Goal: Task Accomplishment & Management: Manage account settings

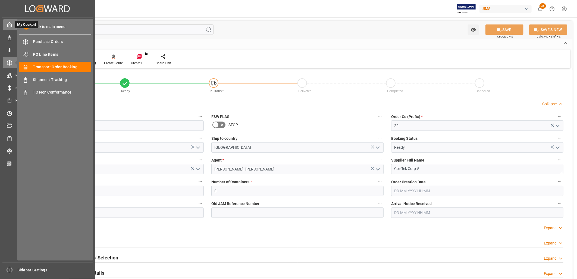
click at [12, 26] on icon at bounding box center [9, 24] width 5 height 5
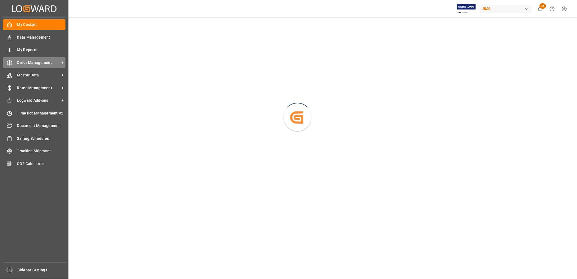
click at [44, 59] on div "Order Management Order Management" at bounding box center [34, 62] width 63 height 11
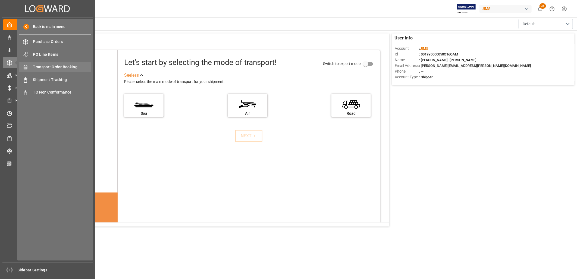
click at [58, 67] on span "Transport Order Booking" at bounding box center [62, 67] width 58 height 6
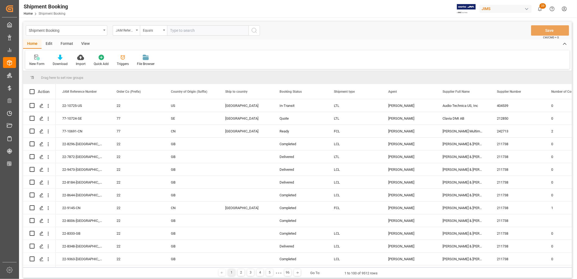
click at [176, 30] on input "text" at bounding box center [208, 30] width 82 height 10
type input "77-10299-ID"
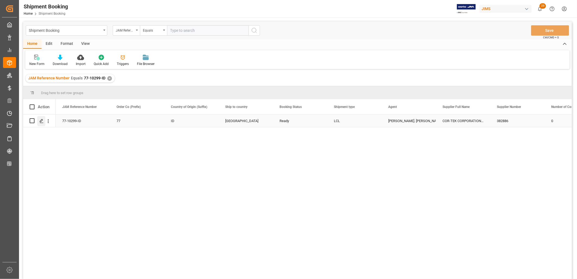
click at [42, 120] on icon "Press SPACE to select this row." at bounding box center [41, 121] width 4 height 4
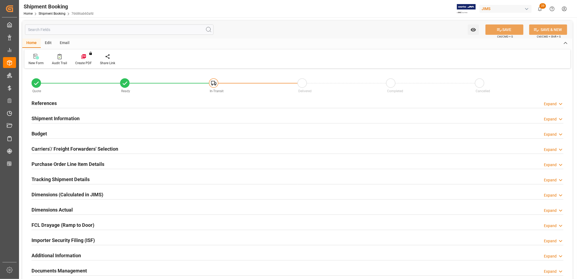
type input "0"
type input "05-08-2025"
click at [51, 104] on h2 "References" at bounding box center [44, 102] width 25 height 7
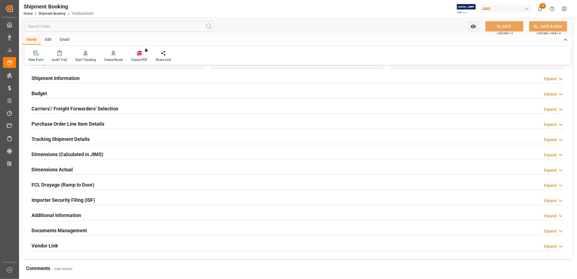
scroll to position [181, 0]
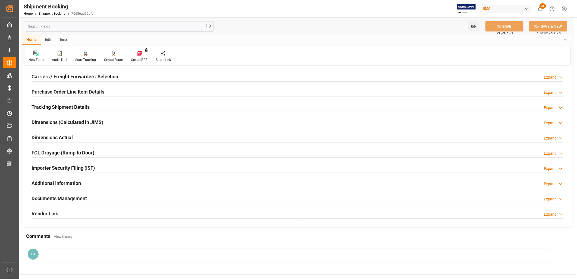
click at [73, 194] on div "Documents Management" at bounding box center [59, 198] width 55 height 10
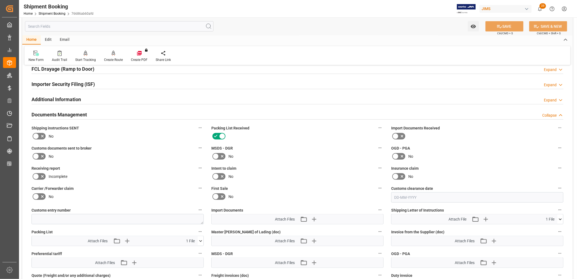
scroll to position [302, 0]
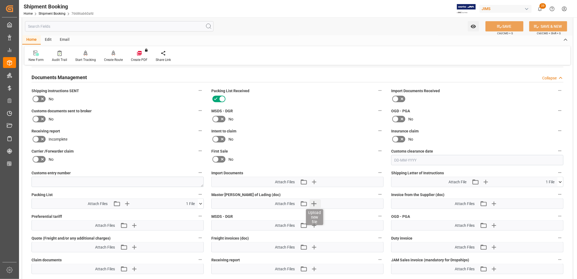
click at [314, 201] on icon "button" at bounding box center [314, 203] width 5 height 5
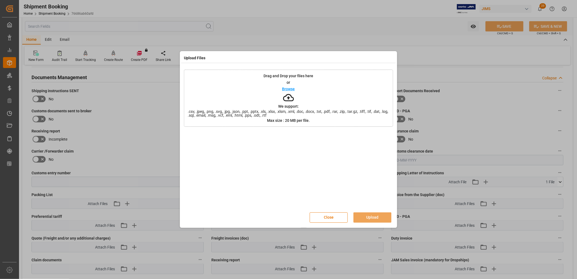
click at [285, 90] on p "Browse" at bounding box center [288, 89] width 13 height 4
click at [378, 217] on button "Upload" at bounding box center [373, 217] width 38 height 10
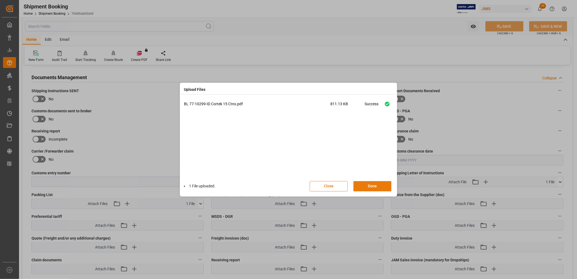
click at [373, 184] on button "Done" at bounding box center [373, 186] width 38 height 10
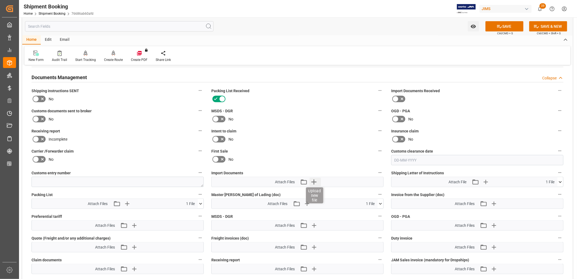
click at [314, 180] on icon "button" at bounding box center [314, 181] width 5 height 5
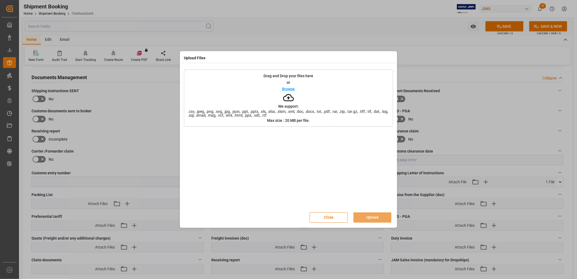
click at [292, 89] on p "Browse" at bounding box center [288, 89] width 13 height 4
click at [372, 216] on button "Upload" at bounding box center [373, 217] width 38 height 10
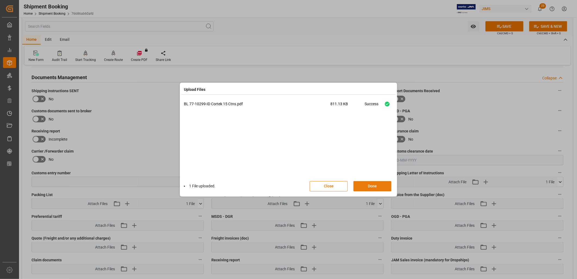
click at [372, 187] on button "Done" at bounding box center [373, 186] width 38 height 10
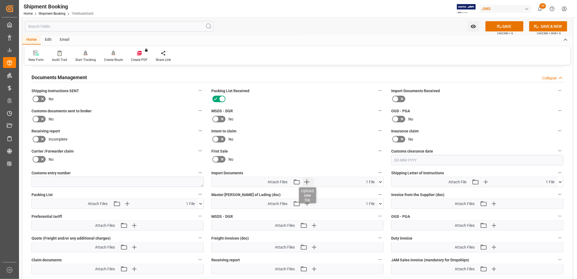
click at [307, 179] on icon "button" at bounding box center [306, 181] width 5 height 5
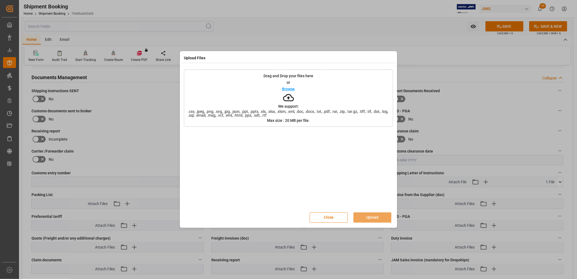
click at [292, 89] on p "Browse" at bounding box center [288, 89] width 13 height 4
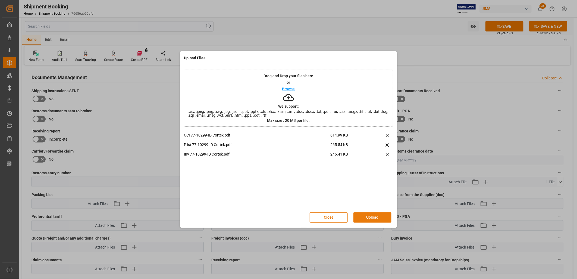
click at [377, 217] on button "Upload" at bounding box center [373, 217] width 38 height 10
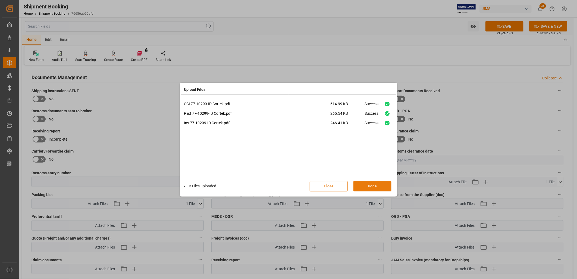
click at [371, 185] on button "Done" at bounding box center [373, 186] width 38 height 10
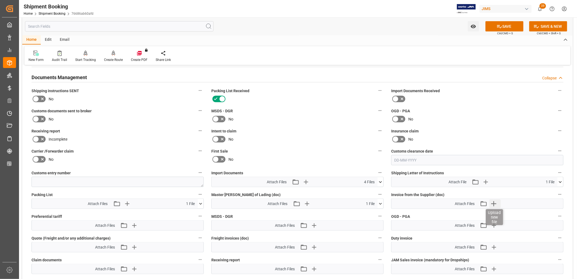
click at [495, 201] on icon "button" at bounding box center [494, 203] width 9 height 9
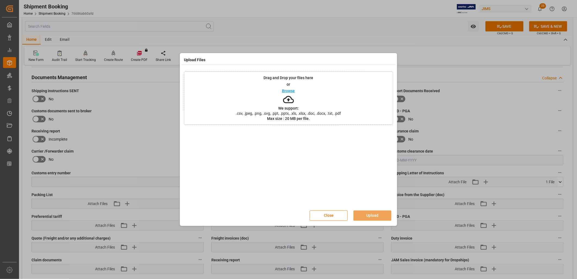
click at [289, 90] on p "Browse" at bounding box center [288, 91] width 13 height 4
click at [379, 216] on button "Upload" at bounding box center [373, 215] width 38 height 10
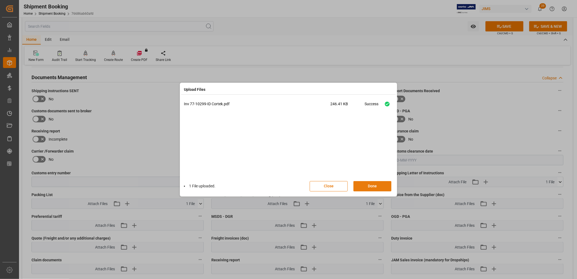
click at [373, 186] on button "Done" at bounding box center [373, 186] width 38 height 10
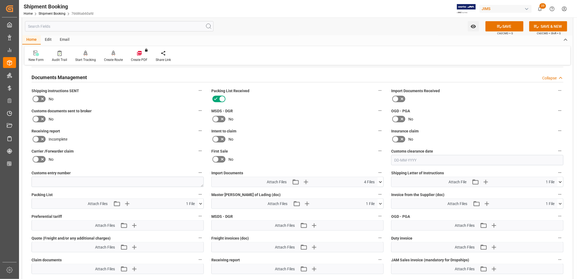
click at [396, 97] on icon at bounding box center [396, 99] width 7 height 7
click at [0, 0] on input "checkbox" at bounding box center [0, 0] width 0 height 0
click at [35, 98] on icon at bounding box center [36, 99] width 7 height 7
click at [0, 0] on input "checkbox" at bounding box center [0, 0] width 0 height 0
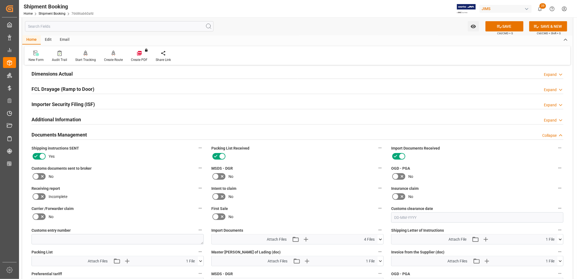
scroll to position [181, 0]
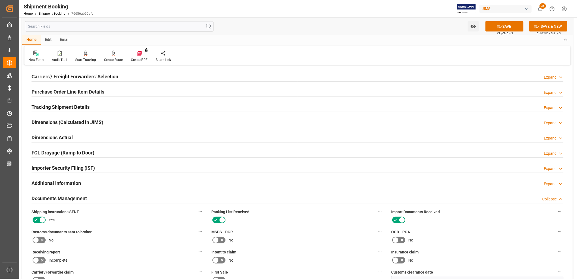
click at [67, 91] on h2 "Purchase Order Line Item Details" at bounding box center [68, 91] width 73 height 7
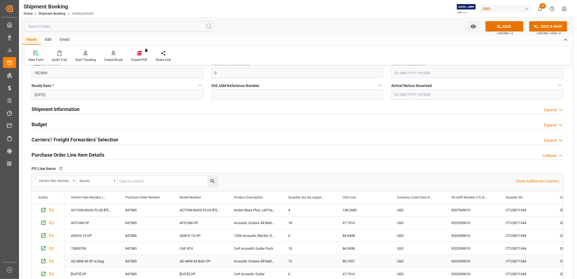
scroll to position [121, 0]
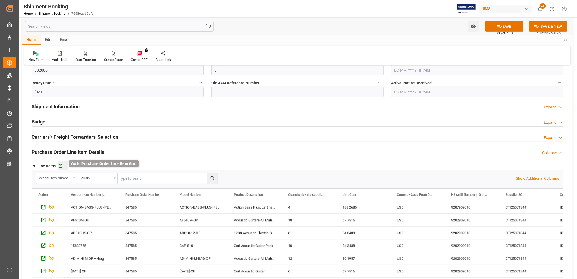
click at [59, 165] on icon "button" at bounding box center [60, 166] width 5 height 5
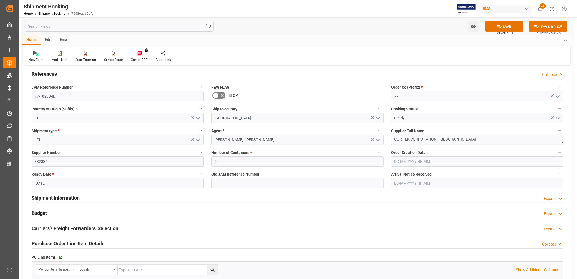
scroll to position [0, 0]
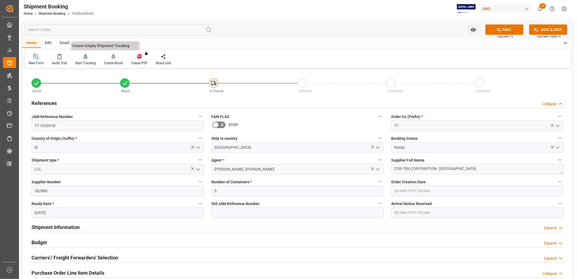
click at [83, 60] on div "Start Tracking" at bounding box center [85, 60] width 29 height 12
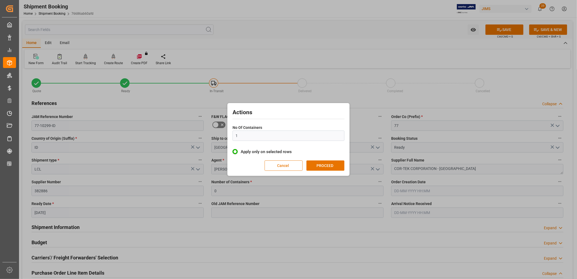
click at [280, 165] on button "Cancel" at bounding box center [284, 165] width 38 height 10
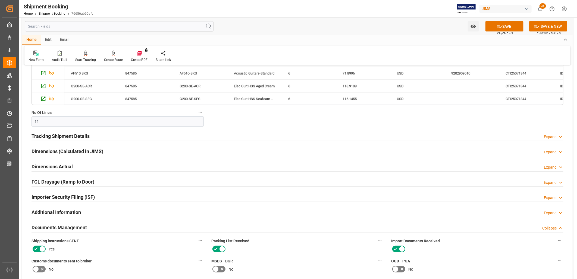
scroll to position [362, 0]
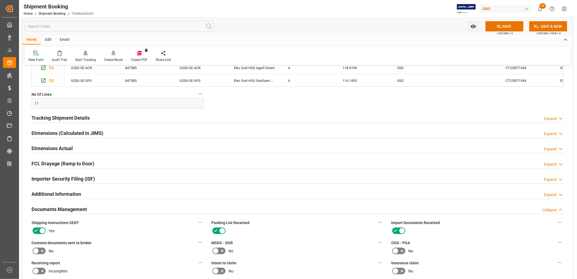
click at [72, 121] on h2 "Tracking Shipment Details" at bounding box center [61, 117] width 58 height 7
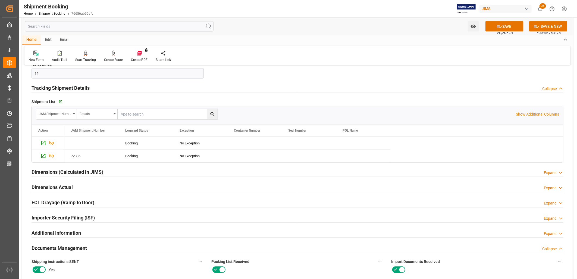
scroll to position [393, 0]
click at [51, 143] on icon "Press SPACE to select this row." at bounding box center [51, 143] width 5 height 4
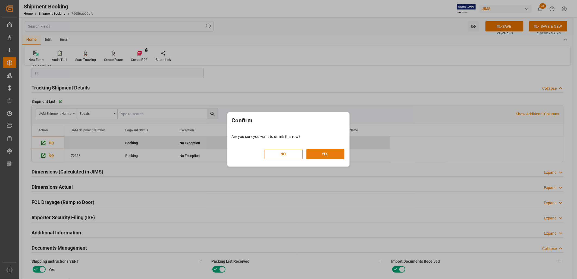
click at [327, 152] on button "YES" at bounding box center [326, 154] width 38 height 10
click at [325, 153] on button "YES" at bounding box center [326, 154] width 38 height 10
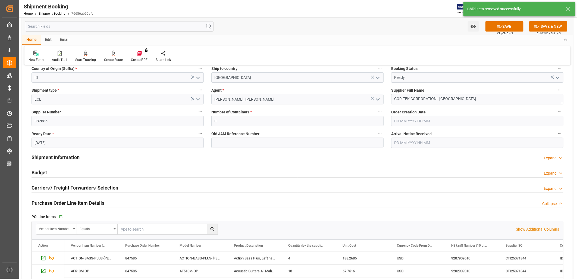
scroll to position [60, 0]
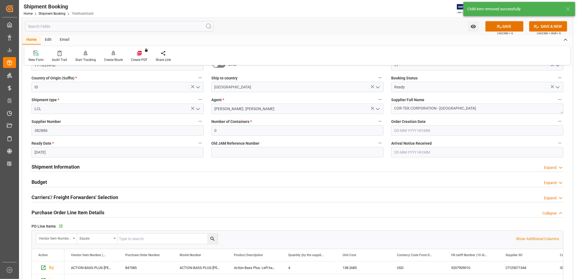
click at [83, 196] on h2 "Carriers'/ Freight Forwarders' Selection" at bounding box center [75, 197] width 87 height 7
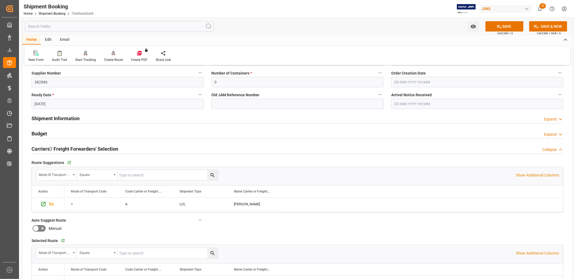
scroll to position [181, 0]
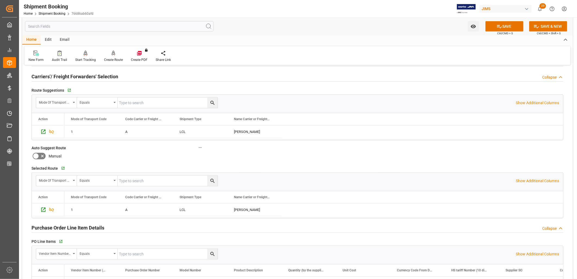
click at [37, 154] on icon at bounding box center [36, 156] width 7 height 7
click at [0, 0] on input "checkbox" at bounding box center [0, 0] width 0 height 0
click at [517, 24] on button "SAVE" at bounding box center [505, 26] width 38 height 10
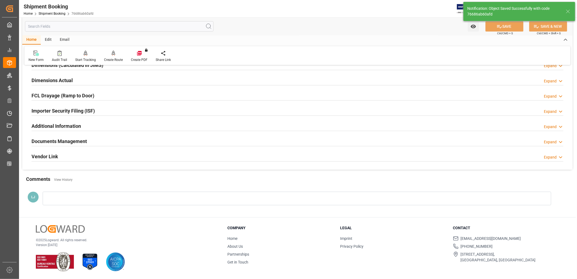
scroll to position [72, 0]
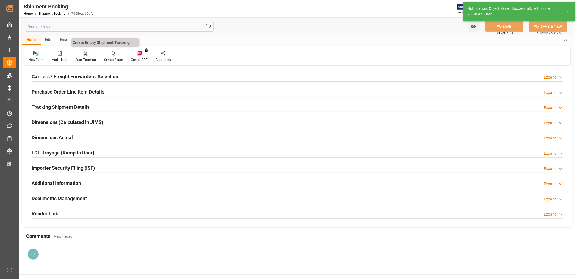
click at [84, 55] on icon at bounding box center [86, 53] width 4 height 5
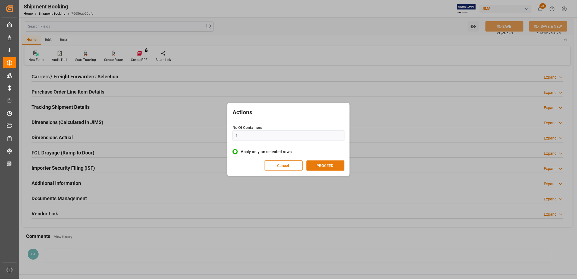
click at [323, 165] on button "PROCEED" at bounding box center [326, 165] width 38 height 10
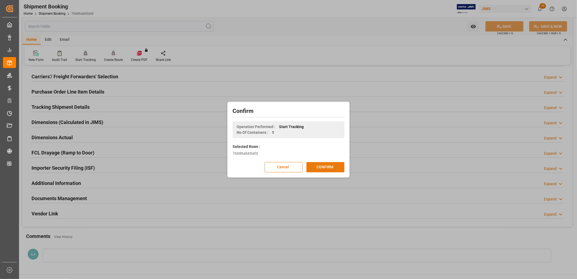
click at [323, 165] on button "CONFIRM" at bounding box center [326, 167] width 38 height 10
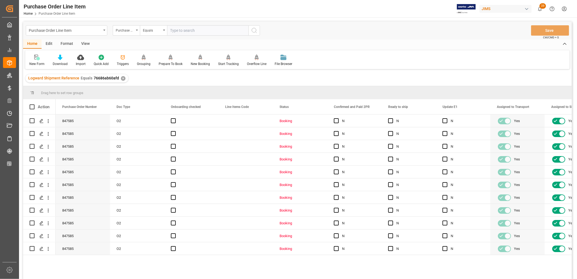
click at [88, 44] on div "View" at bounding box center [85, 43] width 17 height 9
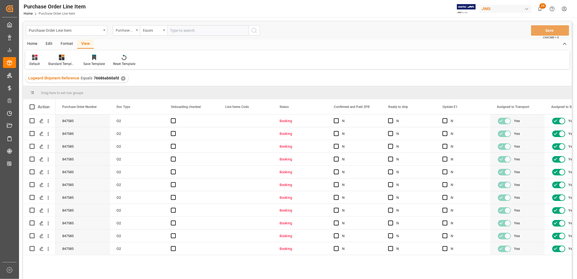
click at [61, 58] on icon at bounding box center [61, 57] width 5 height 5
click at [76, 98] on div "HS Listing CANADA" at bounding box center [76, 99] width 48 height 6
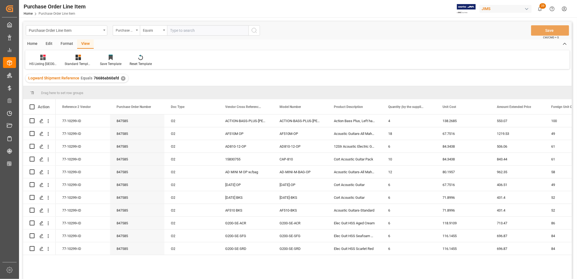
click at [29, 41] on div "Home" at bounding box center [32, 43] width 18 height 9
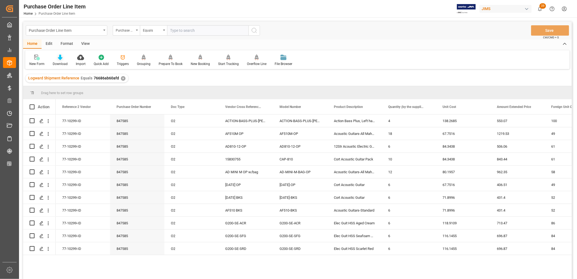
click at [58, 60] on div "Download" at bounding box center [60, 60] width 23 height 12
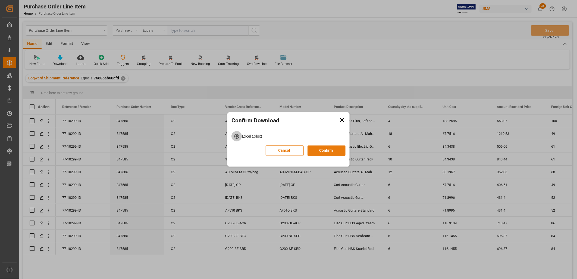
click at [338, 151] on button "Confirm" at bounding box center [327, 150] width 38 height 10
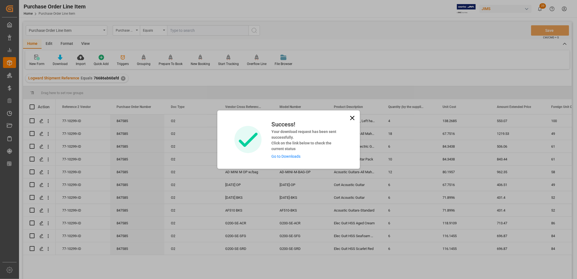
click at [287, 155] on link "Go to Downloads" at bounding box center [286, 156] width 29 height 4
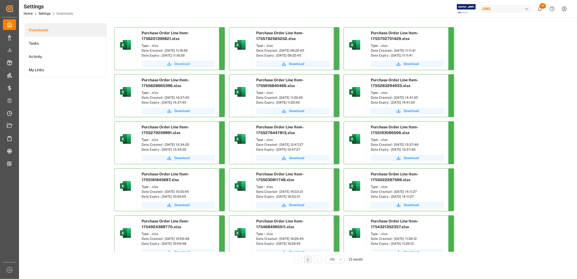
click at [186, 64] on span "Download" at bounding box center [182, 63] width 15 height 5
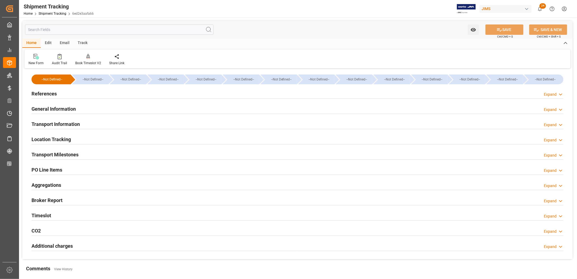
click at [63, 122] on h2 "Transport Information" at bounding box center [56, 123] width 48 height 7
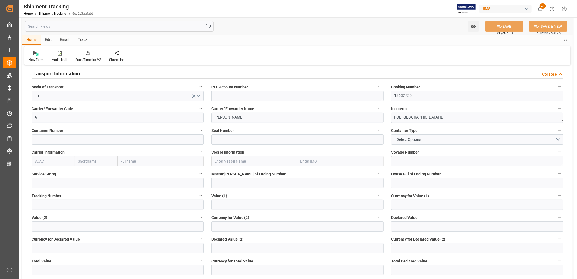
scroll to position [60, 0]
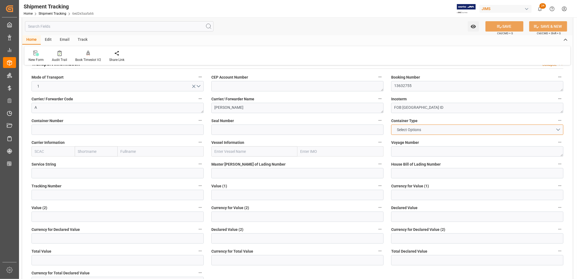
click at [561, 128] on button "Select Options" at bounding box center [477, 130] width 172 height 10
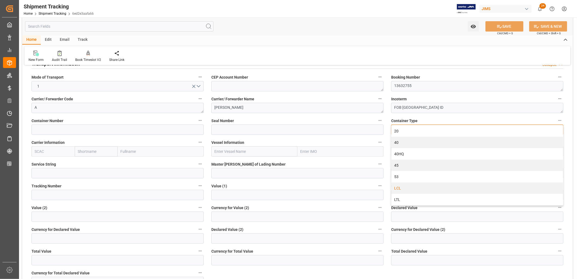
click at [397, 185] on div "LCL" at bounding box center [478, 187] width 172 height 11
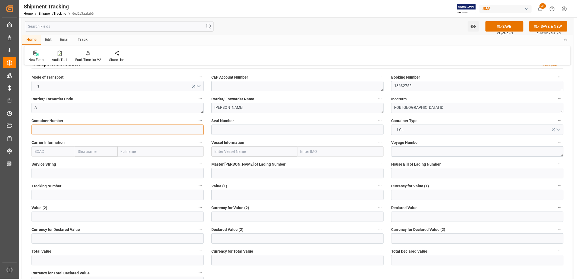
click at [39, 128] on input at bounding box center [118, 130] width 172 height 10
type input "KMTU9343143"
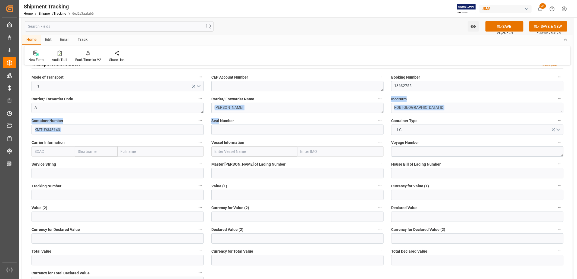
drag, startPoint x: 219, startPoint y: 114, endPoint x: 219, endPoint y: 120, distance: 5.5
click at [219, 120] on div "--Not Defined-- --Not Defined-- --Not Defined-- --Not Defined-- --Not Defined--…" at bounding box center [297, 213] width 551 height 407
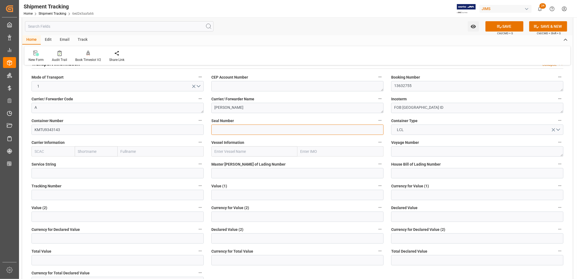
drag, startPoint x: 219, startPoint y: 120, endPoint x: 215, endPoint y: 129, distance: 10.7
click at [215, 129] on input at bounding box center [298, 130] width 172 height 10
click at [218, 129] on input at bounding box center [298, 130] width 172 height 10
type input "IB815764"
click at [232, 173] on input at bounding box center [298, 173] width 172 height 10
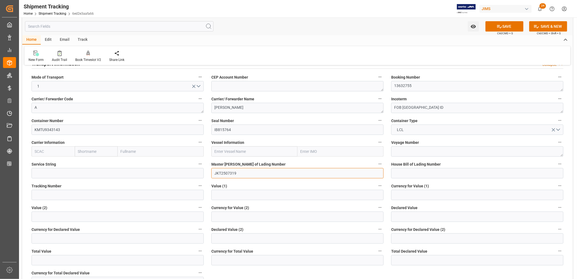
type input "JKT2507319"
click at [404, 150] on textarea at bounding box center [477, 151] width 172 height 10
drag, startPoint x: 423, startPoint y: 149, endPoint x: 396, endPoint y: 148, distance: 27.8
click at [396, 148] on textarea "OOCL Oakland" at bounding box center [477, 151] width 172 height 10
type textarea "OOCL Oakland"
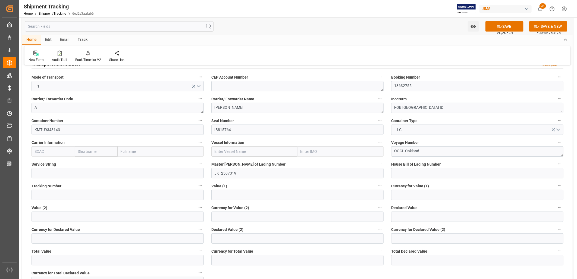
click at [220, 151] on input "text" at bounding box center [255, 151] width 86 height 10
paste input "OOCL Oakland"
type input "OOCL Oakland"
click at [402, 152] on textarea "OOCL Oakland" at bounding box center [477, 151] width 172 height 10
drag, startPoint x: 425, startPoint y: 151, endPoint x: 376, endPoint y: 148, distance: 49.0
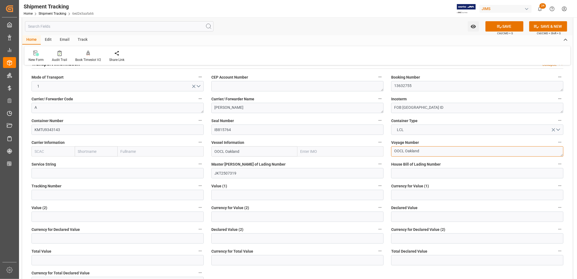
click at [376, 148] on div "--Not Defined-- --Not Defined-- --Not Defined-- --Not Defined-- --Not Defined--…" at bounding box center [297, 213] width 551 height 407
type textarea "036E"
click at [419, 172] on input at bounding box center [477, 173] width 172 height 10
type input "13632755"
click at [223, 194] on input "text" at bounding box center [298, 195] width 172 height 10
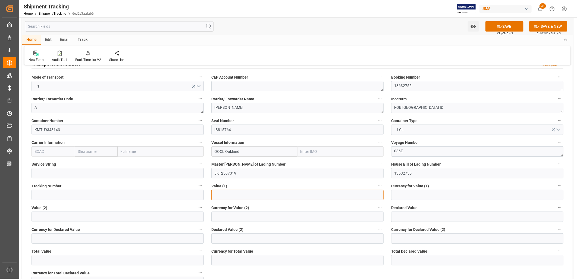
click at [218, 196] on input "text" at bounding box center [298, 195] width 172 height 10
type input "5396.00"
click at [402, 193] on input at bounding box center [477, 195] width 172 height 10
type input "USD"
type input "9606338"
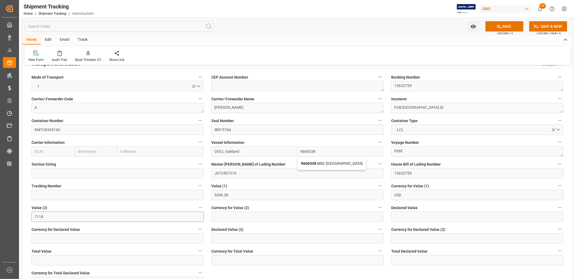
click at [49, 216] on input "7118" at bounding box center [118, 217] width 172 height 10
type input "7"
type input "0"
click at [502, 26] on button "SAVE" at bounding box center [505, 26] width 38 height 10
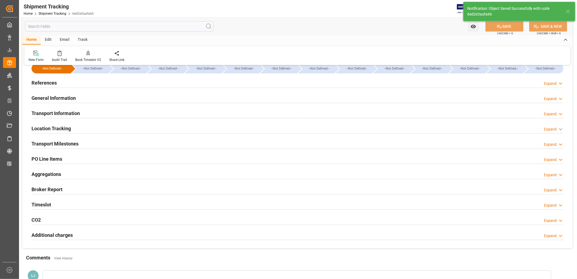
scroll to position [0, 0]
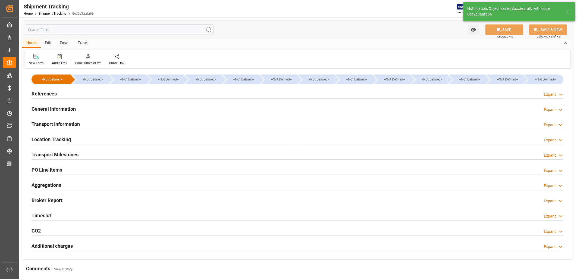
click at [58, 152] on h2 "Transport Milestones" at bounding box center [55, 154] width 47 height 7
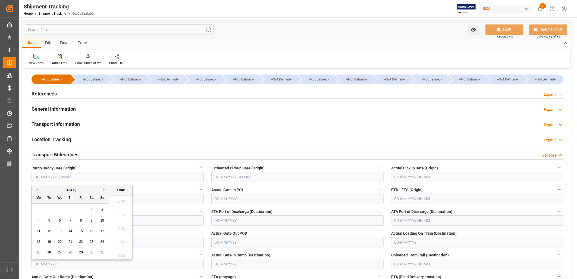
click at [50, 177] on input "text" at bounding box center [118, 177] width 172 height 10
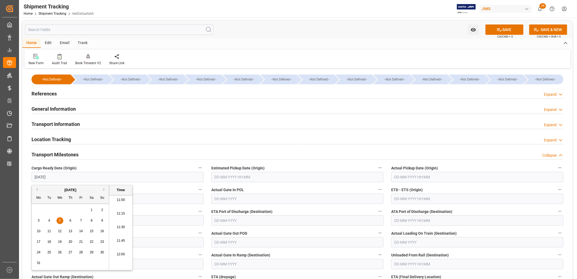
type input "05-08-2026 00:00"
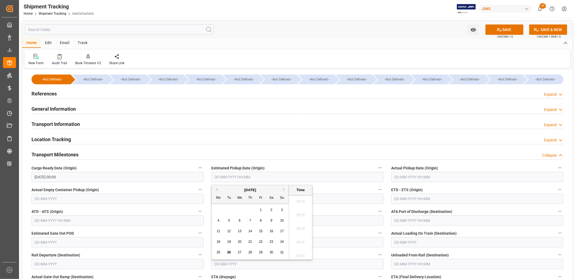
click at [229, 177] on input "text" at bounding box center [298, 177] width 172 height 10
type input "10-08-2025 00:00"
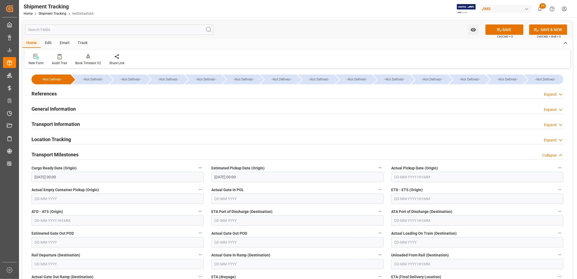
click at [407, 171] on label "Actual Pickup Date (Origin)" at bounding box center [477, 168] width 172 height 8
click at [557, 171] on button "Actual Pickup Date (Origin)" at bounding box center [560, 167] width 7 height 7
click at [405, 175] on div at bounding box center [288, 139] width 577 height 279
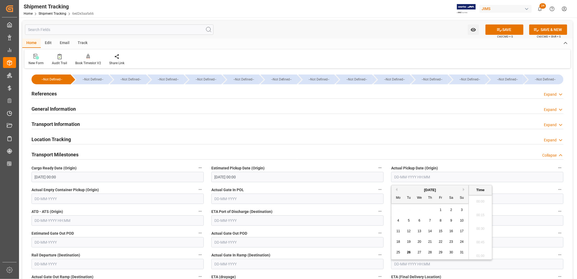
click at [397, 178] on input "text" at bounding box center [477, 177] width 172 height 10
click at [228, 196] on input "text" at bounding box center [298, 199] width 172 height 10
type input "10-08-2025 00:00"
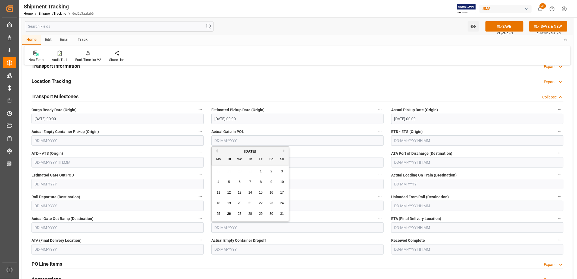
scroll to position [60, 0]
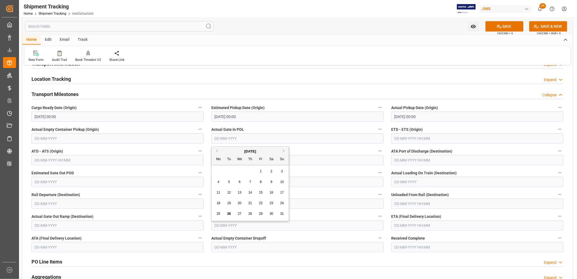
click at [412, 158] on input "text" at bounding box center [477, 160] width 172 height 10
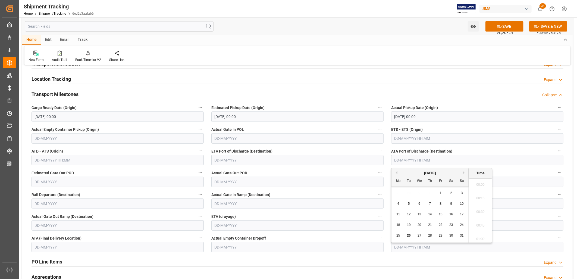
scroll to position [600, 0]
type input "08-09-2025 00:00"
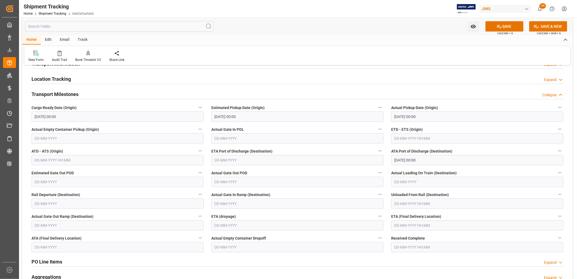
click at [303, 173] on label "Actual Gate Out POD" at bounding box center [298, 173] width 172 height 8
click at [377, 173] on button "Actual Gate Out POD" at bounding box center [380, 172] width 7 height 7
click at [406, 227] on div at bounding box center [288, 139] width 577 height 279
click at [401, 223] on input "text" at bounding box center [477, 225] width 172 height 10
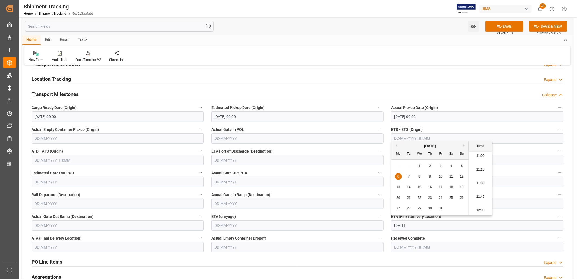
click at [336, 170] on label "Actual Gate Out POD" at bounding box center [298, 173] width 172 height 8
click at [377, 170] on button "Actual Gate Out POD" at bounding box center [380, 172] width 7 height 7
type input "06-10-2025 00:00"
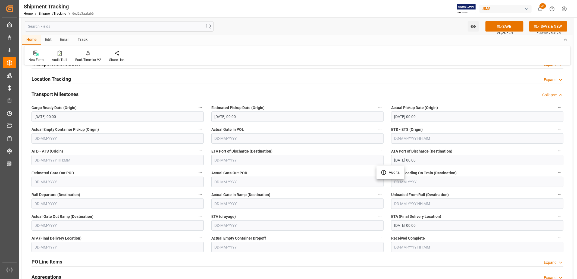
click at [511, 22] on div at bounding box center [288, 139] width 577 height 279
click at [508, 26] on button "SAVE" at bounding box center [505, 26] width 38 height 10
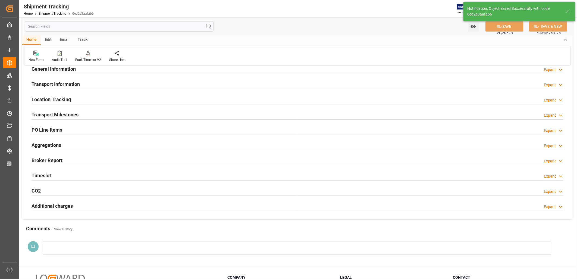
scroll to position [30, 0]
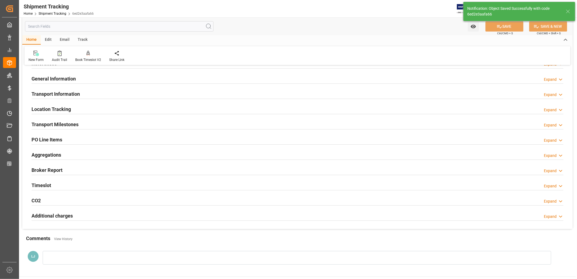
click at [64, 124] on h2 "Transport Milestones" at bounding box center [55, 124] width 47 height 7
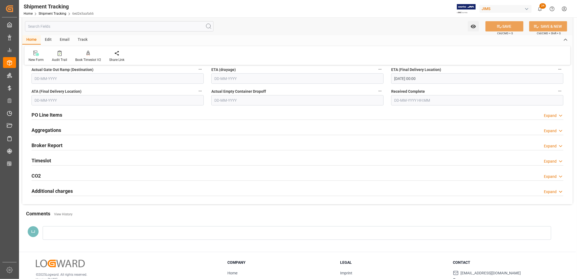
scroll to position [211, 0]
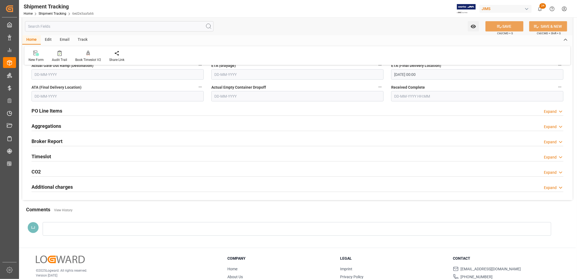
click at [50, 110] on h2 "PO Line Items" at bounding box center [47, 110] width 31 height 7
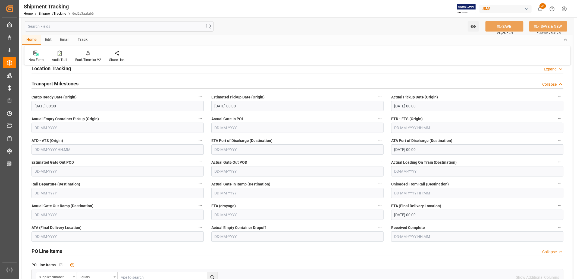
scroll to position [60, 0]
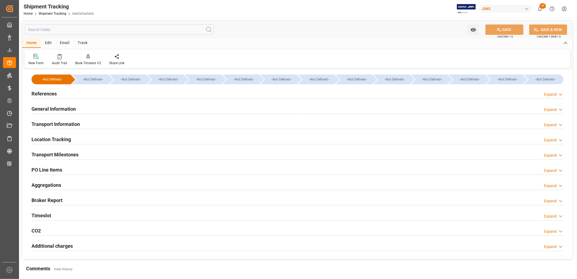
type input "26-08-2025"
click at [50, 92] on h2 "References" at bounding box center [44, 93] width 25 height 7
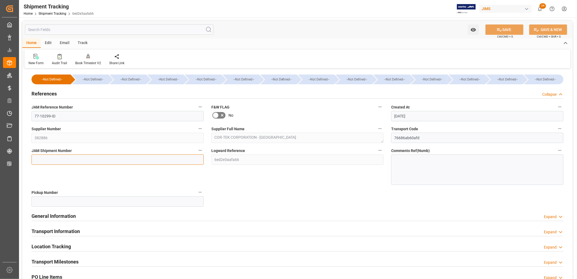
click at [37, 159] on input at bounding box center [118, 159] width 172 height 10
type input "72336"
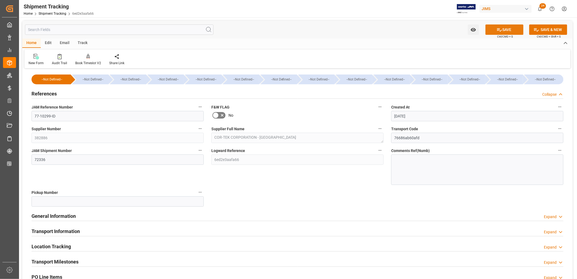
click at [504, 27] on button "SAVE" at bounding box center [505, 29] width 38 height 10
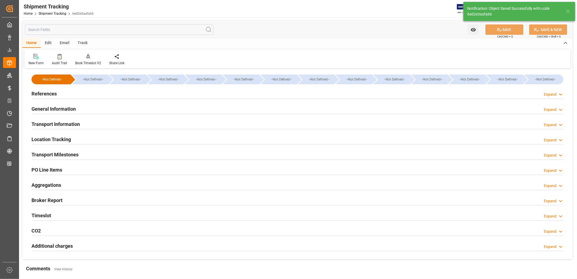
click at [59, 109] on h2 "General Information" at bounding box center [54, 108] width 44 height 7
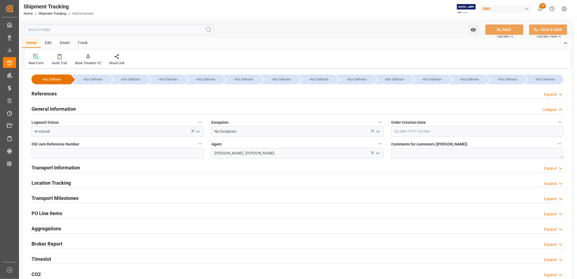
click at [61, 166] on h2 "Transport Information" at bounding box center [56, 167] width 48 height 7
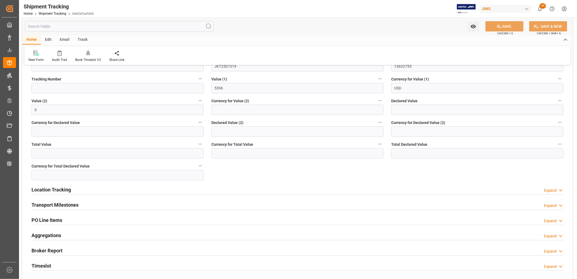
scroll to position [211, 0]
click at [53, 191] on h2 "Location Tracking" at bounding box center [51, 188] width 39 height 7
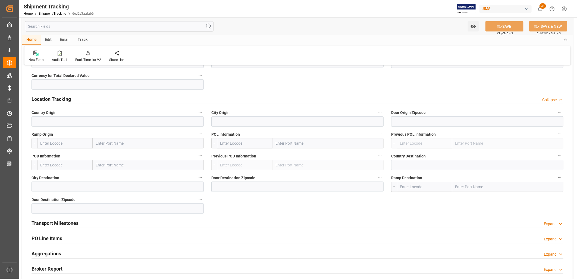
scroll to position [302, 0]
click at [70, 219] on h2 "Transport Milestones" at bounding box center [55, 222] width 47 height 7
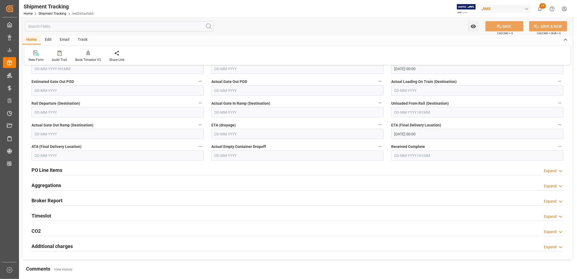
scroll to position [521, 0]
click at [50, 171] on h2 "PO Line Items" at bounding box center [47, 170] width 31 height 7
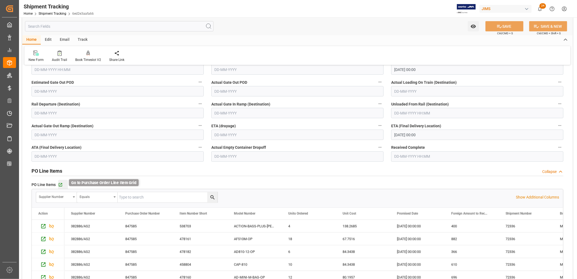
click at [60, 183] on icon "button" at bounding box center [60, 185] width 5 height 5
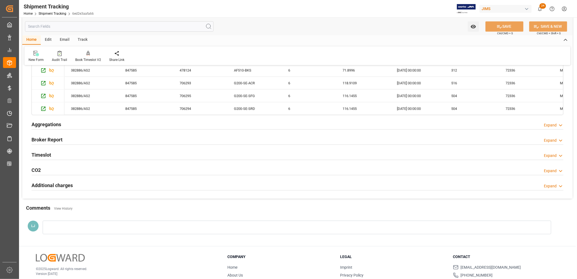
scroll to position [762, 0]
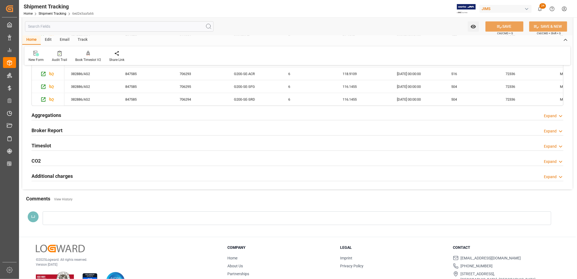
click at [63, 216] on div at bounding box center [297, 218] width 509 height 14
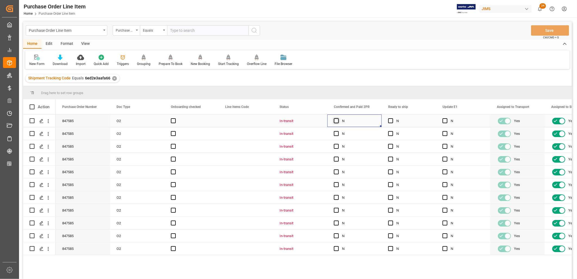
click at [337, 122] on span "Press SPACE to select this row." at bounding box center [336, 120] width 5 height 5
click at [338, 118] on input "Press SPACE to select this row." at bounding box center [338, 118] width 0 height 0
drag, startPoint x: 380, startPoint y: 125, endPoint x: 368, endPoint y: 243, distance: 118.8
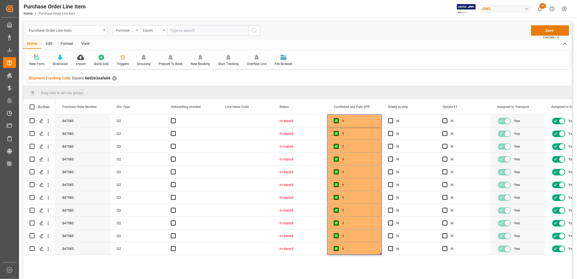
click at [548, 27] on button "Save" at bounding box center [550, 30] width 38 height 10
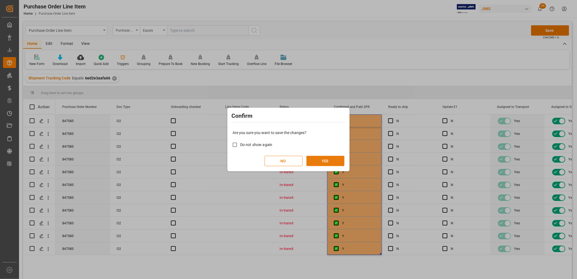
click at [322, 160] on button "YES" at bounding box center [326, 161] width 38 height 10
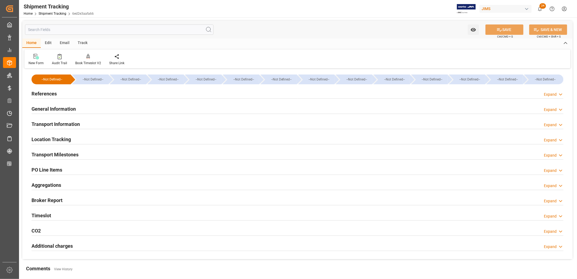
click at [38, 94] on h2 "References" at bounding box center [44, 93] width 25 height 7
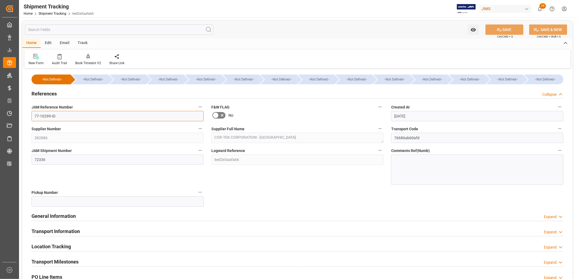
drag, startPoint x: 55, startPoint y: 116, endPoint x: 34, endPoint y: 115, distance: 20.7
click at [34, 115] on input "77-10299-ID" at bounding box center [118, 116] width 172 height 10
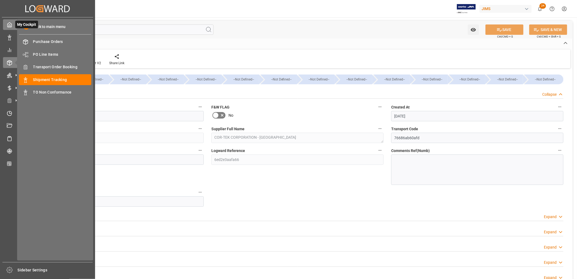
click at [9, 25] on polyline at bounding box center [9, 26] width 1 height 2
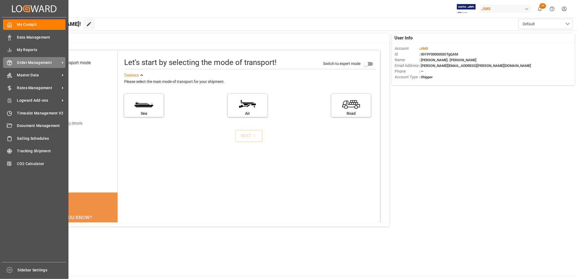
click at [37, 61] on span "Order Management" at bounding box center [38, 63] width 43 height 6
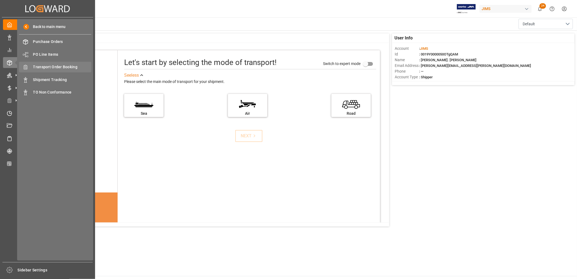
click at [66, 65] on span "Transport Order Booking" at bounding box center [62, 67] width 58 height 6
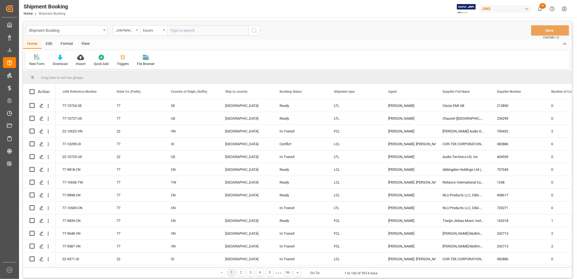
click at [176, 28] on input "text" at bounding box center [208, 30] width 82 height 10
type input "77-10299-ID"
click at [254, 30] on icon "search button" at bounding box center [254, 30] width 7 height 7
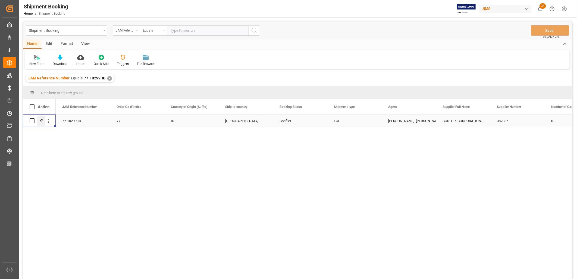
click at [40, 121] on polygon "Press SPACE to select this row." at bounding box center [41, 120] width 3 height 3
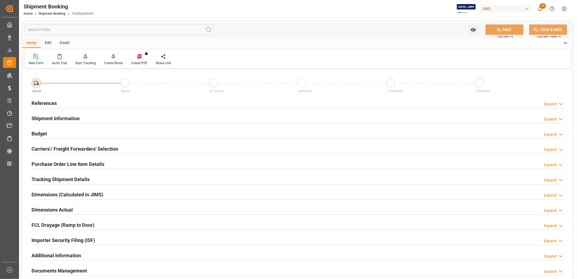
click at [39, 132] on h2 "Budget" at bounding box center [39, 133] width 15 height 7
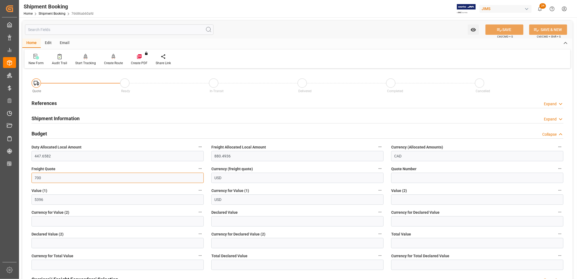
drag, startPoint x: 47, startPoint y: 178, endPoint x: 33, endPoint y: 175, distance: 14.6
click at [33, 175] on input "700" at bounding box center [118, 178] width 172 height 10
type input "950.00"
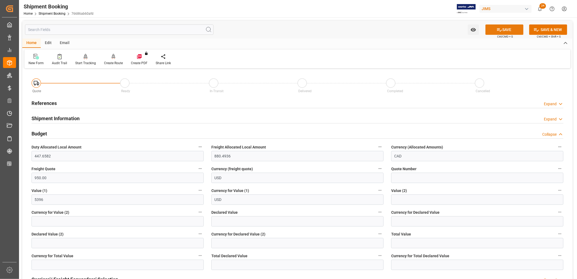
click at [506, 26] on button "SAVE" at bounding box center [505, 29] width 38 height 10
click at [50, 101] on h2 "References" at bounding box center [44, 102] width 25 height 7
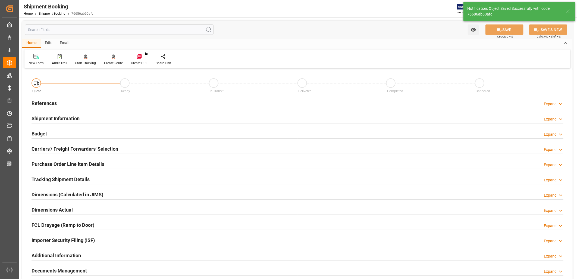
click at [53, 102] on h2 "References" at bounding box center [44, 102] width 25 height 7
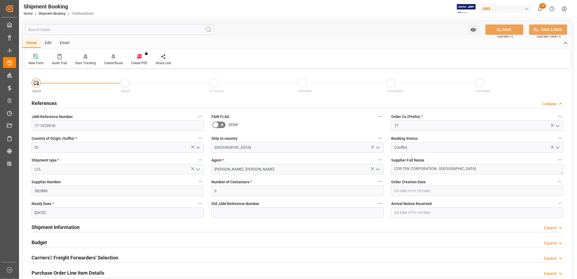
click at [59, 226] on h2 "Shipment Information" at bounding box center [56, 226] width 48 height 7
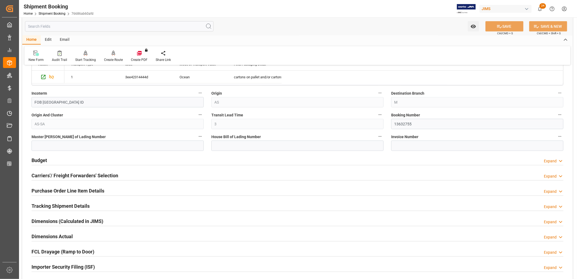
scroll to position [302, 0]
click at [64, 207] on h2 "Tracking Shipment Details" at bounding box center [61, 205] width 58 height 7
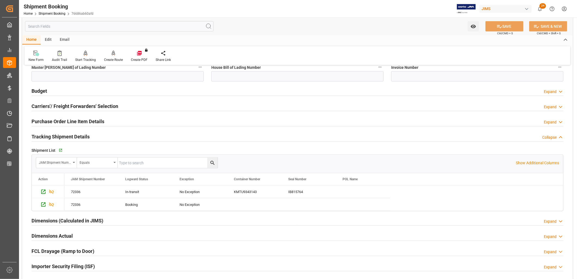
scroll to position [362, 0]
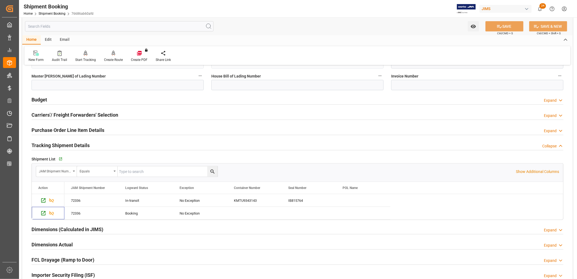
drag, startPoint x: 48, startPoint y: 213, endPoint x: 192, endPoint y: 273, distance: 155.6
click at [183, 275] on div "Quote Ready In-Transit Delivered Completed Cancelled References Collapse JAM Re…" at bounding box center [297, 20] width 551 height 626
click at [43, 213] on icon "Press SPACE to select this row." at bounding box center [44, 213] width 6 height 6
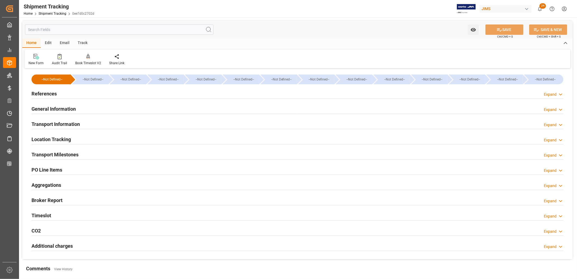
click at [62, 107] on h2 "General Information" at bounding box center [54, 108] width 44 height 7
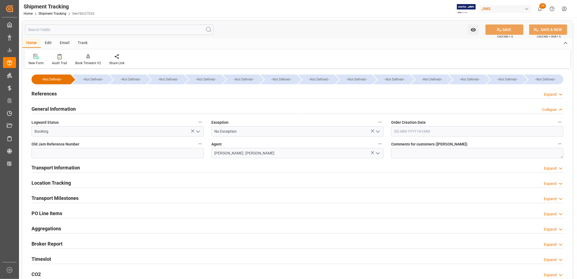
click at [200, 131] on icon "open menu" at bounding box center [198, 131] width 7 height 7
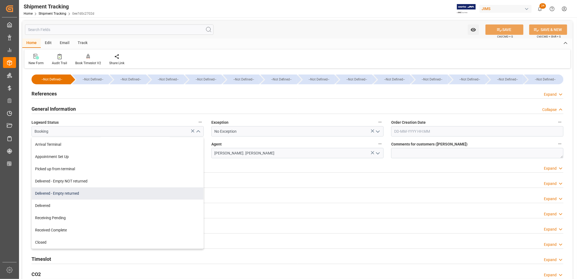
scroll to position [85, 0]
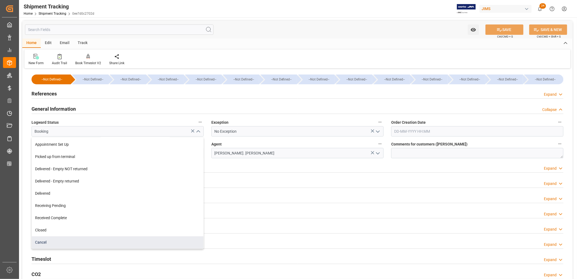
click at [45, 241] on div "Cancel" at bounding box center [118, 242] width 172 height 12
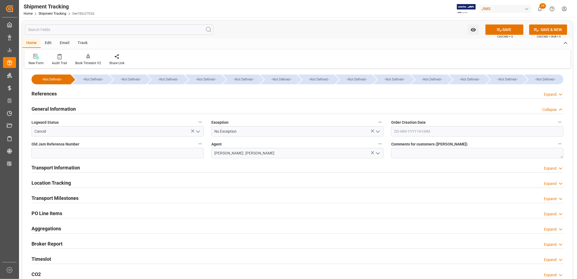
type input "Cancel"
click at [512, 29] on button "SAVE" at bounding box center [505, 29] width 38 height 10
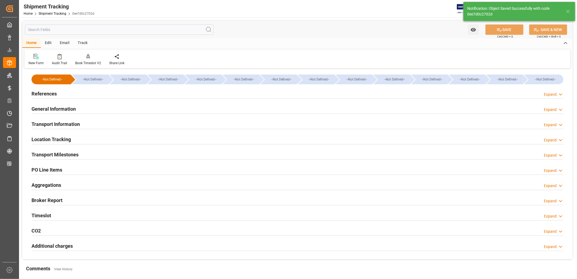
click at [66, 124] on h2 "Transport Information" at bounding box center [56, 123] width 48 height 7
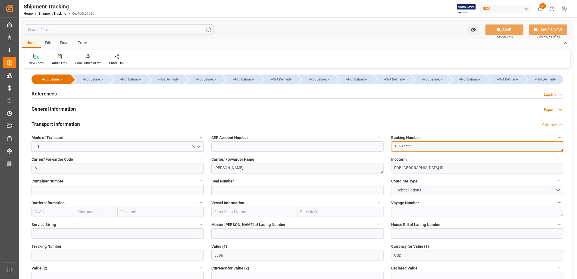
click at [436, 148] on textarea "13632755" at bounding box center [477, 146] width 172 height 10
type textarea "1"
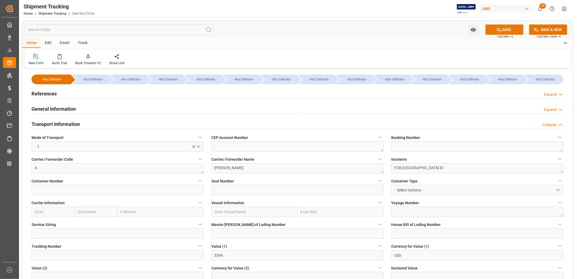
click at [502, 29] on button "SAVE" at bounding box center [505, 29] width 38 height 10
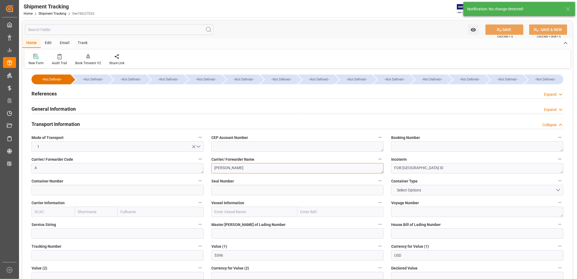
drag, startPoint x: 237, startPoint y: 169, endPoint x: 210, endPoint y: 163, distance: 27.1
click at [210, 163] on div "Carrier/ Forwarder Name [PERSON_NAME]" at bounding box center [298, 165] width 180 height 22
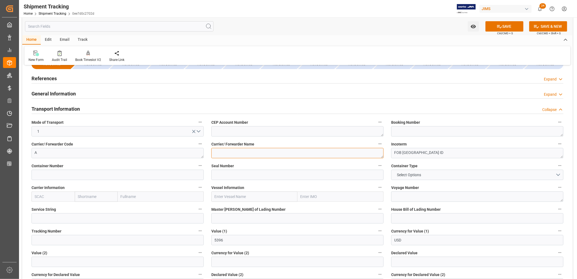
scroll to position [30, 0]
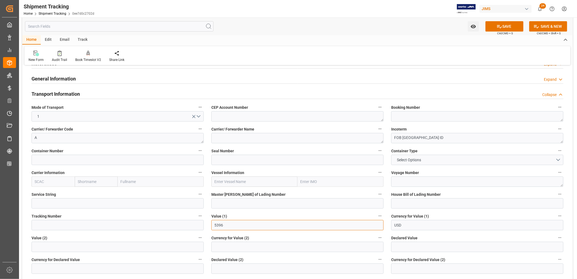
drag, startPoint x: 233, startPoint y: 224, endPoint x: 212, endPoint y: 222, distance: 21.2
click at [212, 222] on input "5396" at bounding box center [298, 225] width 172 height 10
type input "0"
drag, startPoint x: 431, startPoint y: 135, endPoint x: 387, endPoint y: 137, distance: 44.6
click at [387, 137] on div "--Not Defined-- --Not Defined-- --Not Defined-- --Not Defined-- --Not Defined--…" at bounding box center [297, 243] width 551 height 407
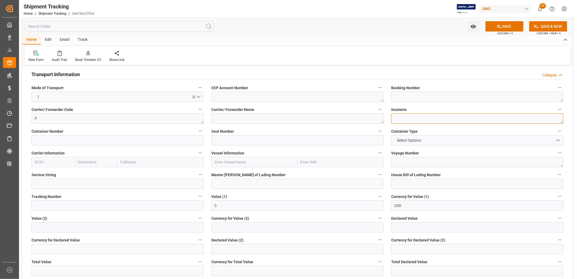
scroll to position [60, 0]
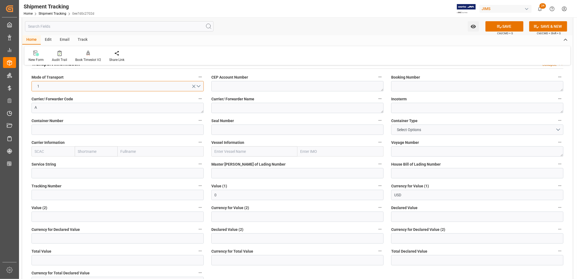
drag, startPoint x: 44, startPoint y: 83, endPoint x: 36, endPoint y: 82, distance: 8.0
click at [36, 82] on button "1" at bounding box center [118, 86] width 172 height 10
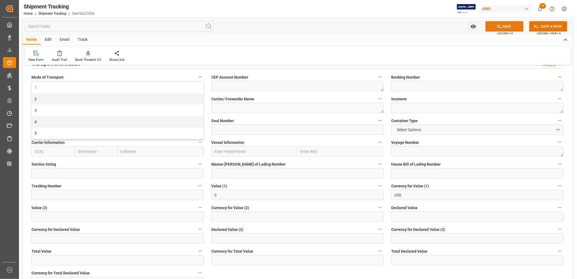
click at [504, 25] on button "SAVE" at bounding box center [505, 26] width 38 height 10
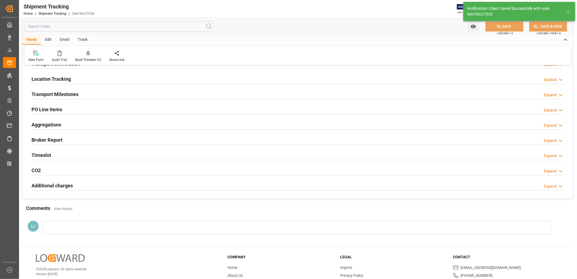
click at [57, 94] on h2 "Transport Milestones" at bounding box center [55, 94] width 47 height 7
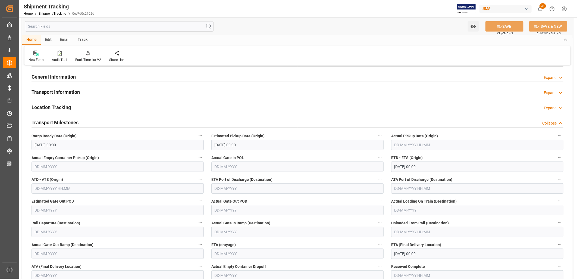
scroll to position [30, 0]
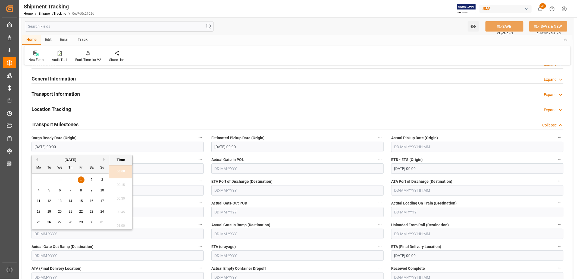
drag, startPoint x: 77, startPoint y: 150, endPoint x: 24, endPoint y: 148, distance: 53.3
click at [24, 148] on div "--Not Defined-- --Not Defined-- --Not Defined-- --Not Defined-- --Not Defined--…" at bounding box center [297, 210] width 551 height 341
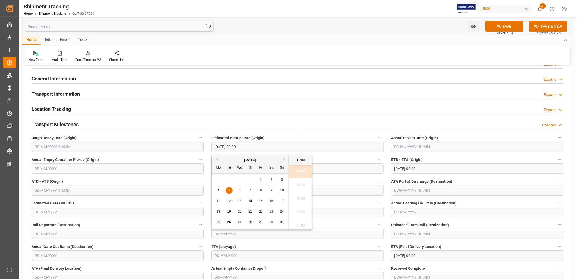
drag, startPoint x: 242, startPoint y: 144, endPoint x: 185, endPoint y: 145, distance: 57.4
click at [185, 145] on div "--Not Defined-- --Not Defined-- --Not Defined-- --Not Defined-- --Not Defined--…" at bounding box center [297, 210] width 551 height 341
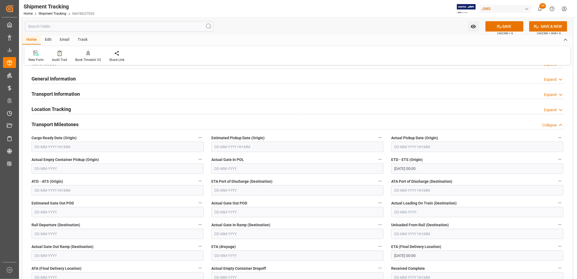
drag, startPoint x: 432, startPoint y: 162, endPoint x: 412, endPoint y: 166, distance: 21.1
click at [412, 166] on div "ETD - ETS (Origin) [DATE] 00:00" at bounding box center [478, 165] width 180 height 22
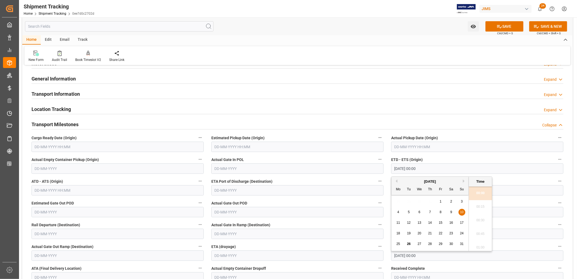
drag, startPoint x: 423, startPoint y: 165, endPoint x: 389, endPoint y: 165, distance: 34.3
click at [389, 165] on div "ETD - ETS (Origin) [DATE] 00:00" at bounding box center [478, 165] width 180 height 22
drag, startPoint x: 428, startPoint y: 256, endPoint x: 393, endPoint y: 250, distance: 36.1
click at [393, 250] on input "[DATE] 00:00" at bounding box center [477, 255] width 172 height 10
click at [503, 27] on button "SAVE" at bounding box center [505, 26] width 38 height 10
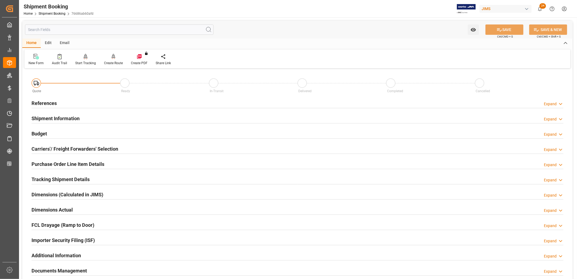
click at [65, 176] on h2 "Tracking Shipment Details" at bounding box center [61, 179] width 58 height 7
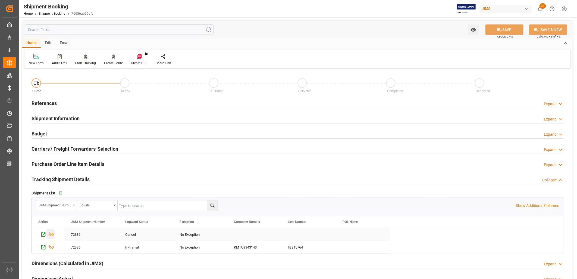
click at [50, 234] on icon "Press SPACE to select this row." at bounding box center [51, 234] width 5 height 4
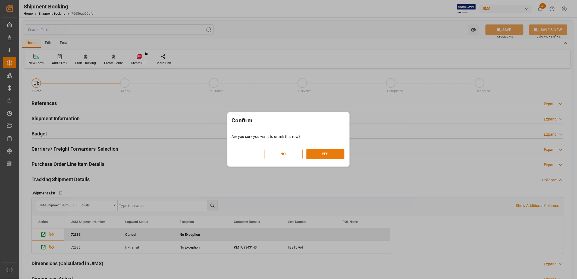
click at [329, 154] on button "YES" at bounding box center [326, 154] width 38 height 10
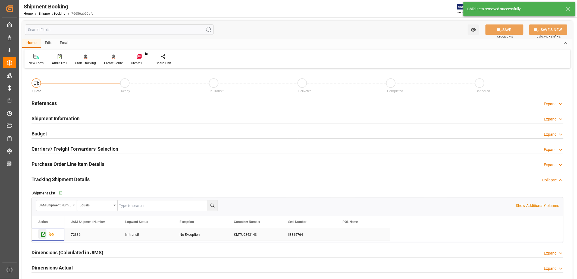
click at [42, 234] on icon "Press SPACE to select this row." at bounding box center [44, 235] width 6 height 6
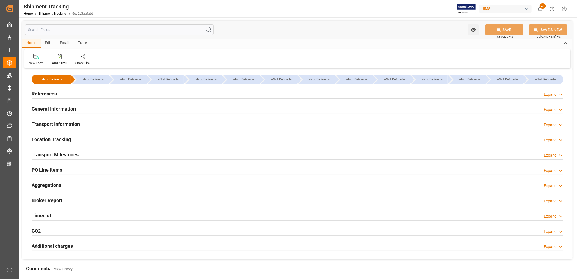
type input "[DATE] 00:00"
type input "08-09-2025 00:00"
type input "06-10-2025 00:00"
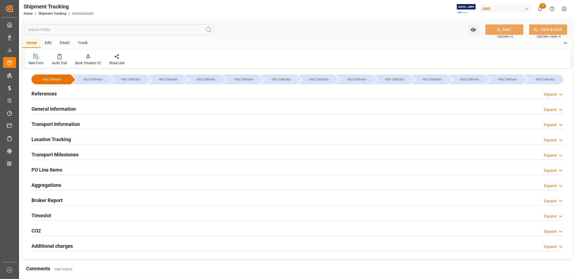
click at [51, 153] on h2 "Transport Milestones" at bounding box center [55, 154] width 47 height 7
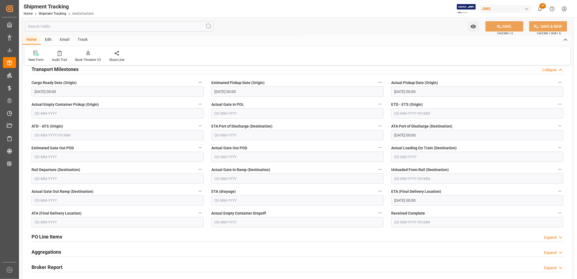
scroll to position [91, 0]
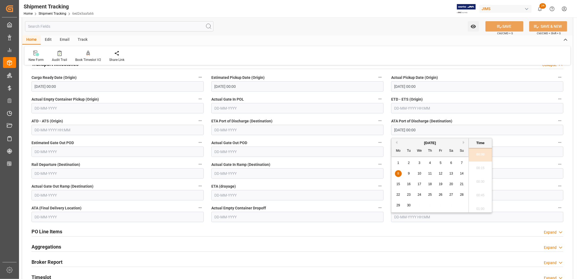
click at [424, 127] on input "08-09-2025 00:00" at bounding box center [477, 130] width 172 height 10
click at [75, 87] on input "05-08-2026 00:00" at bounding box center [118, 86] width 172 height 10
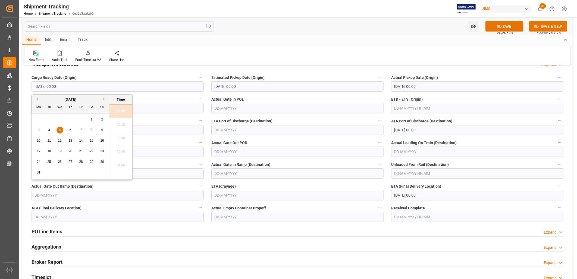
click at [90, 120] on div "1" at bounding box center [91, 119] width 7 height 7
type input "01-08-2026 00:00"
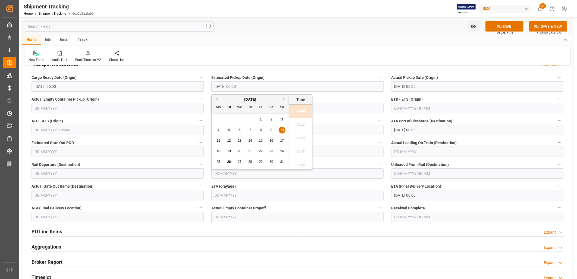
click at [248, 89] on input "10-08-2025 00:00" at bounding box center [298, 86] width 172 height 10
click at [217, 130] on div "4" at bounding box center [218, 130] width 7 height 7
type input "04-08-2025 00:00"
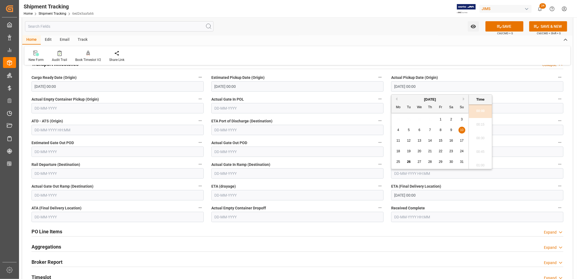
click at [436, 87] on input "10-08-2025 00:00" at bounding box center [477, 86] width 172 height 10
click at [452, 140] on span "16" at bounding box center [452, 141] width 4 height 4
type input "16-08-2025 00:00"
drag, startPoint x: 559, startPoint y: 128, endPoint x: 555, endPoint y: 127, distance: 4.1
click at [559, 128] on input "08-09-2025 00:00" at bounding box center [477, 130] width 172 height 10
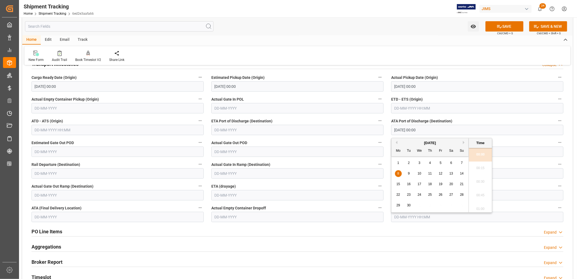
drag, startPoint x: 428, startPoint y: 127, endPoint x: 389, endPoint y: 124, distance: 39.0
click at [389, 124] on div "ATA Port of Discharge (Destination) 08-09-2025 00:00" at bounding box center [478, 126] width 180 height 22
click at [493, 113] on input "text" at bounding box center [477, 108] width 172 height 10
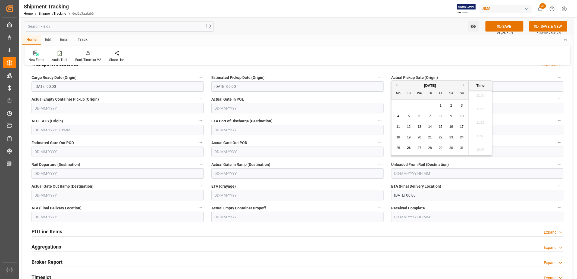
scroll to position [151, 0]
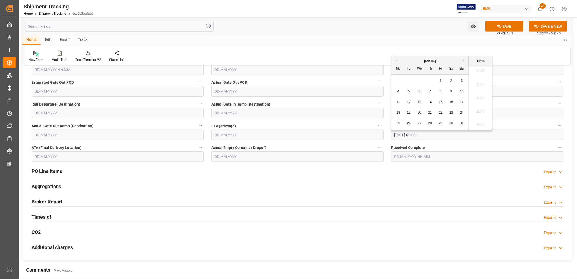
click at [396, 135] on input "06-10-2025 00:00" at bounding box center [477, 135] width 172 height 10
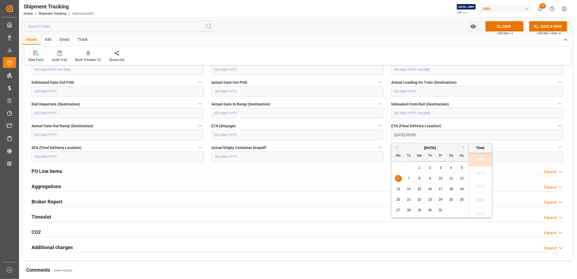
drag, startPoint x: 428, startPoint y: 134, endPoint x: 389, endPoint y: 134, distance: 38.6
click at [389, 134] on div "ETA (Final Delivery Location) 06-10-2025 00:00" at bounding box center [478, 131] width 180 height 22
click at [430, 179] on span "9" at bounding box center [431, 178] width 2 height 4
type input "09-10-2025 00:00"
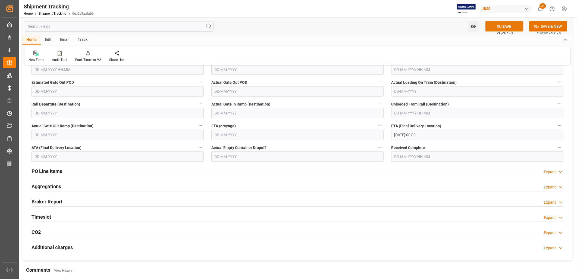
click at [509, 25] on button "SAVE" at bounding box center [505, 26] width 38 height 10
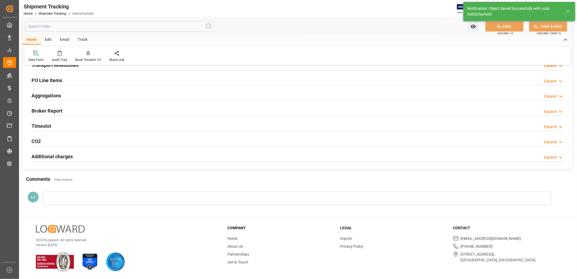
scroll to position [0, 0]
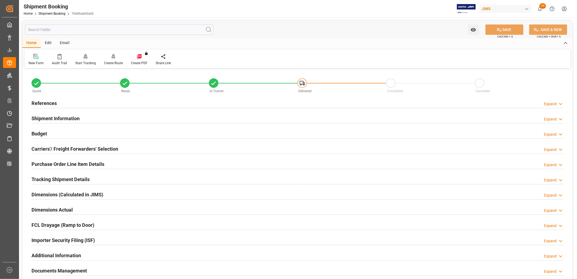
click at [62, 182] on h2 "Tracking Shipment Details" at bounding box center [61, 179] width 58 height 7
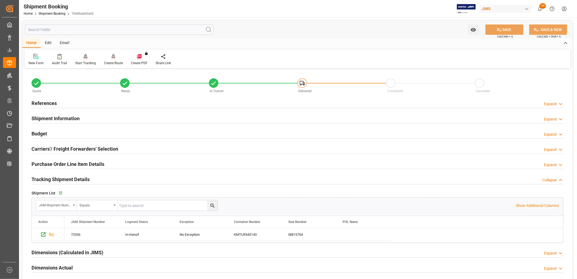
click at [41, 133] on h2 "Budget" at bounding box center [39, 133] width 15 height 7
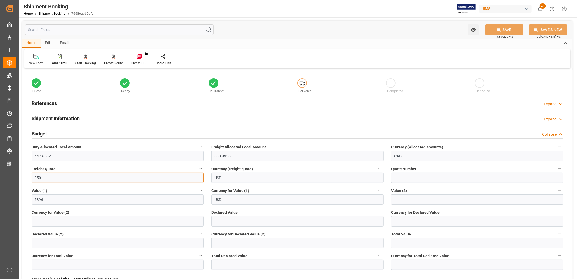
click at [113, 176] on input "950" at bounding box center [118, 178] width 172 height 10
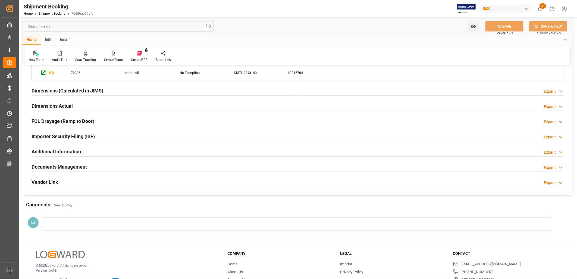
scroll to position [318, 0]
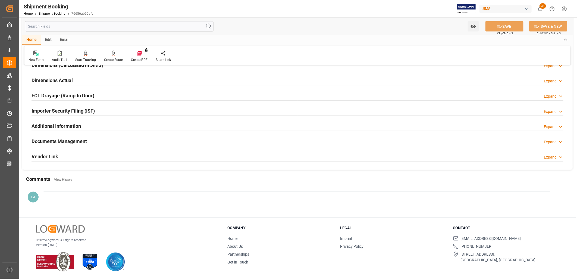
click at [51, 82] on h2 "Dimensions Actual" at bounding box center [52, 80] width 41 height 7
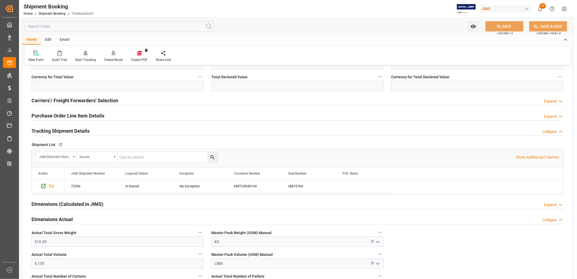
scroll to position [257, 0]
